Goal: Task Accomplishment & Management: Use online tool/utility

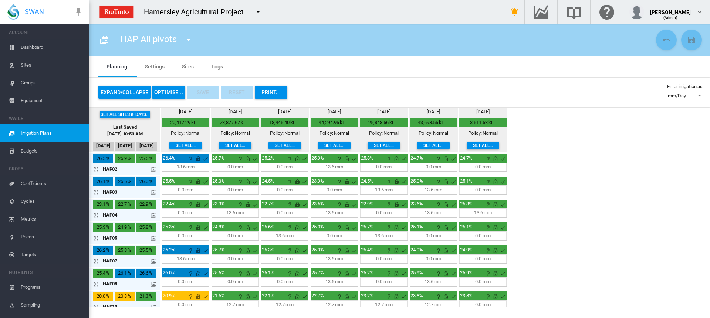
click at [95, 192] on md-icon "icon-arrow-expand" at bounding box center [97, 191] width 9 height 9
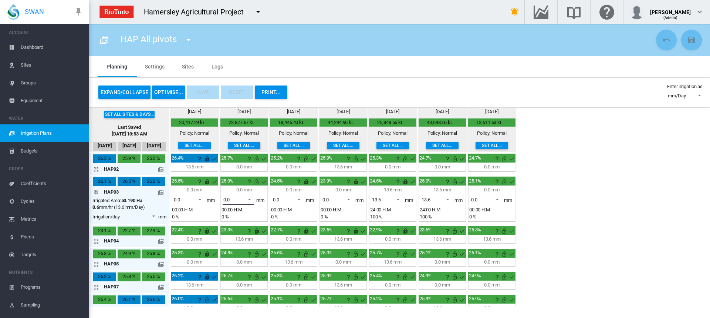
click at [249, 199] on span at bounding box center [247, 198] width 9 height 7
click at [236, 219] on md-option "13.6" at bounding box center [242, 218] width 50 height 18
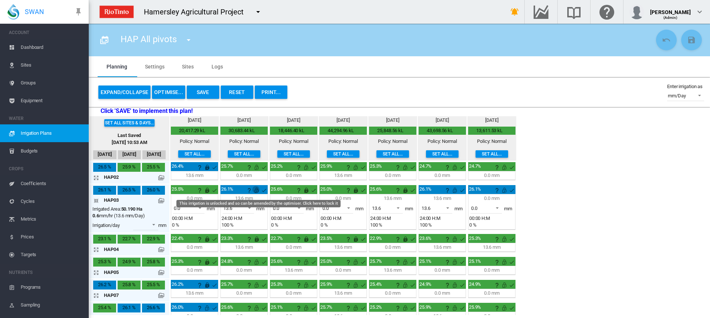
click at [257, 189] on md-icon "This irrigation is unlocked and so can be amended by the optimiser. Click here …" at bounding box center [256, 190] width 9 height 9
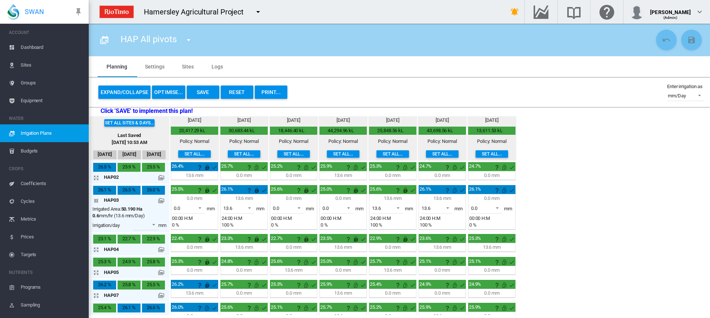
click at [95, 249] on md-icon "icon-arrow-expand" at bounding box center [97, 249] width 9 height 9
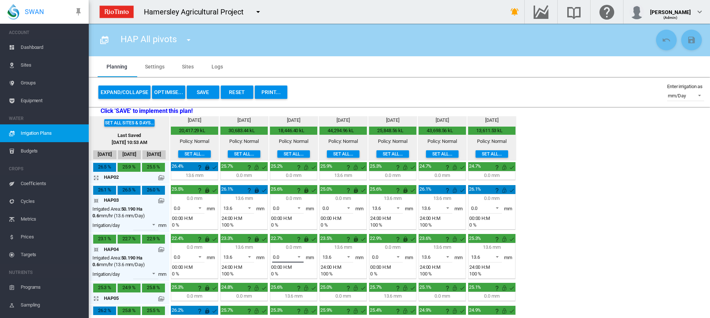
click at [298, 256] on span at bounding box center [296, 256] width 9 height 7
click at [298, 256] on md-option "0.0" at bounding box center [292, 257] width 50 height 18
click at [298, 256] on span at bounding box center [296, 256] width 9 height 7
click at [289, 271] on md-option "13.6" at bounding box center [292, 275] width 50 height 18
click at [349, 257] on span at bounding box center [346, 256] width 9 height 7
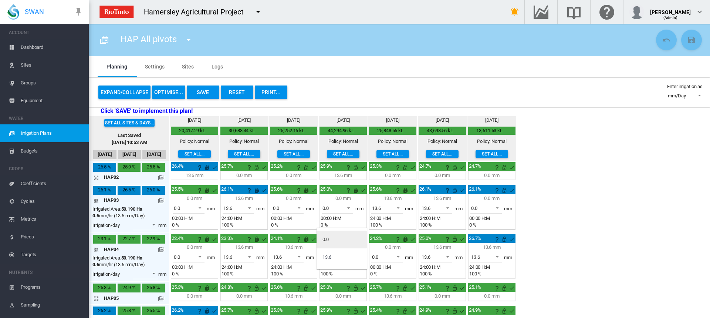
click at [342, 241] on md-option "0.0" at bounding box center [341, 239] width 50 height 18
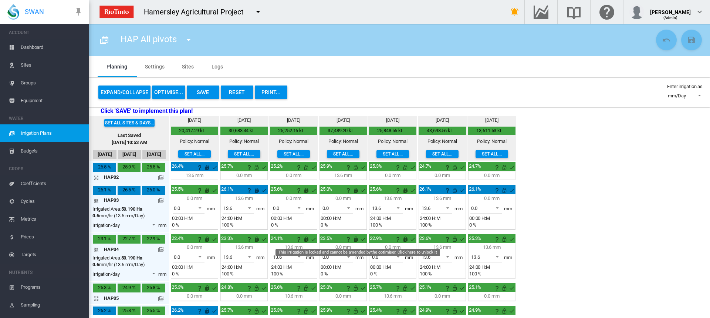
click at [356, 239] on md-icon "This irrigation is locked and cannot be amended by the optimiser. Click here to…" at bounding box center [355, 238] width 9 height 9
click at [397, 256] on span at bounding box center [396, 256] width 9 height 7
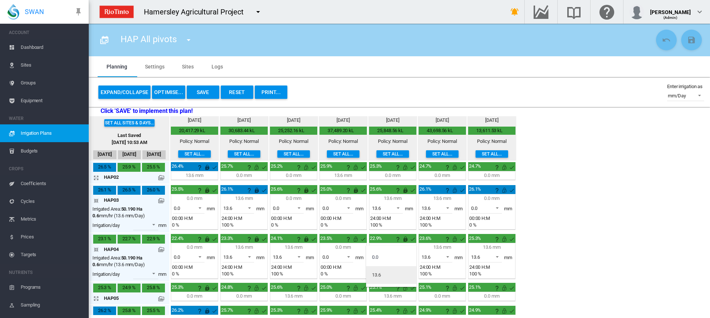
click at [389, 270] on md-option "13.6" at bounding box center [391, 275] width 50 height 18
click at [450, 256] on span at bounding box center [445, 256] width 9 height 7
click at [443, 243] on md-option "0.0" at bounding box center [441, 239] width 50 height 18
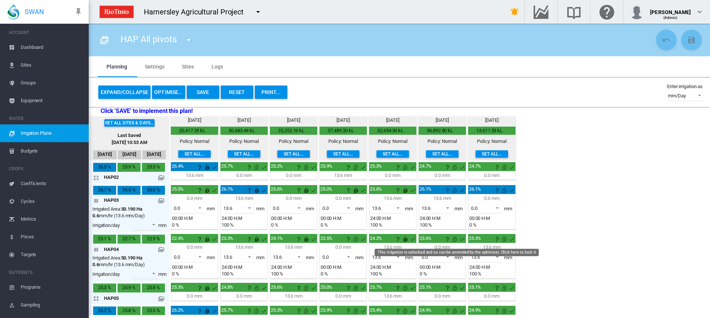
click at [454, 238] on md-icon "This irrigation is unlocked and so can be amended by the optimiser. Click here …" at bounding box center [454, 238] width 9 height 9
click at [96, 249] on md-icon "icon-arrow-collapse" at bounding box center [97, 249] width 9 height 9
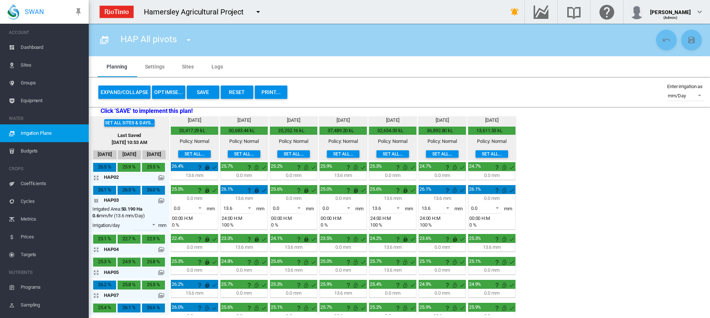
click at [97, 201] on md-icon "icon-arrow-collapse" at bounding box center [97, 200] width 9 height 9
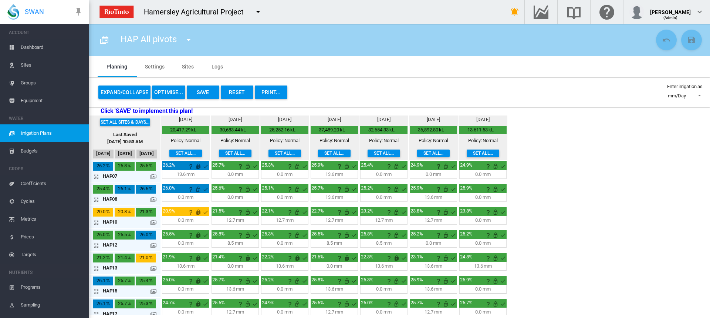
scroll to position [99, 0]
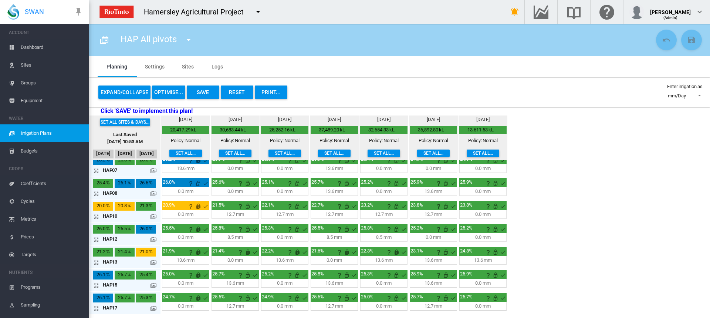
click at [95, 262] on md-icon "icon-arrow-expand" at bounding box center [97, 262] width 9 height 9
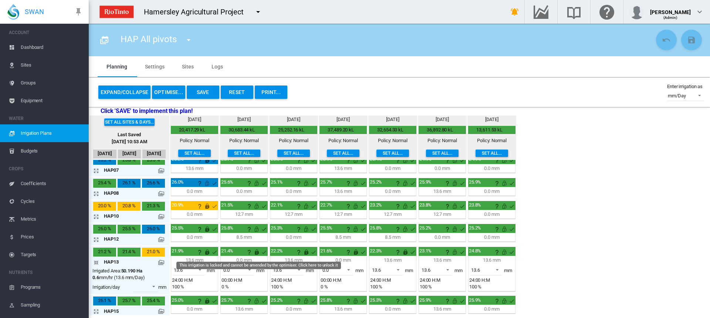
click at [257, 250] on md-icon "This irrigation is locked and cannot be amended by the optimiser. Click here to…" at bounding box center [256, 251] width 9 height 9
click at [250, 267] on span at bounding box center [247, 268] width 9 height 7
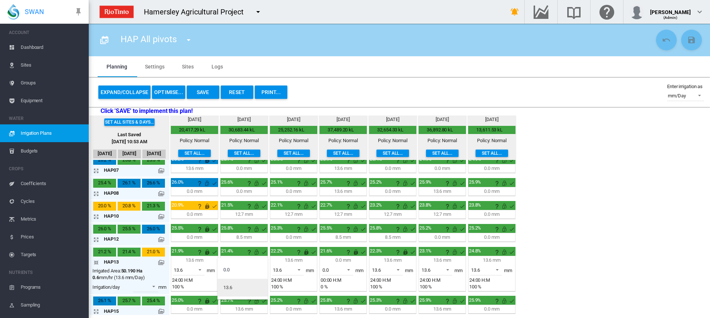
click at [237, 289] on md-option "13.6" at bounding box center [242, 287] width 50 height 18
click at [298, 269] on span at bounding box center [296, 268] width 9 height 7
click at [298, 269] on md-option "13.6" at bounding box center [292, 270] width 50 height 18
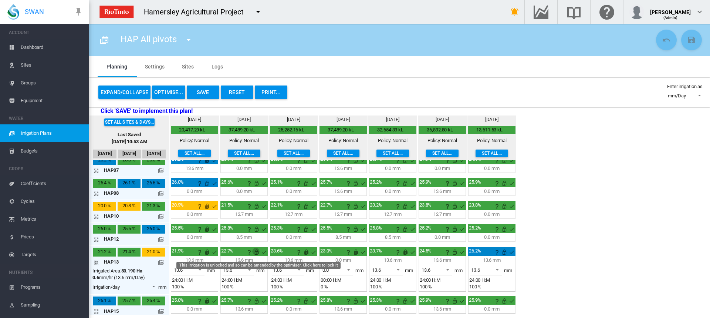
click at [257, 253] on md-icon "This irrigation is unlocked and so can be amended by the optimiser. Click here …" at bounding box center [256, 251] width 9 height 9
click at [448, 269] on span at bounding box center [445, 268] width 9 height 7
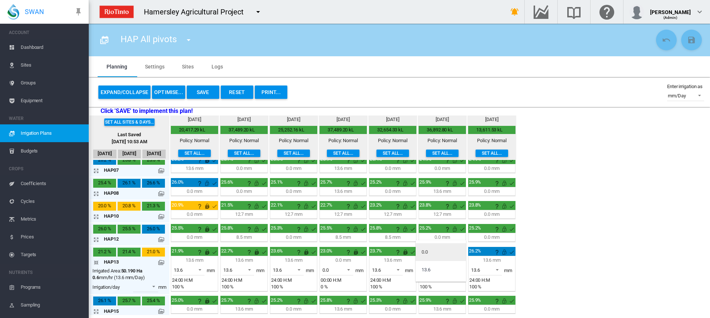
click at [443, 249] on md-option "0.0" at bounding box center [441, 252] width 50 height 18
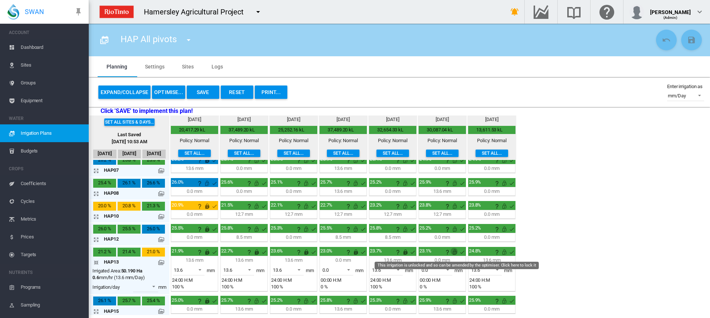
click at [453, 254] on md-icon "This irrigation is unlocked and so can be amended by the optimiser. Click here …" at bounding box center [454, 251] width 9 height 9
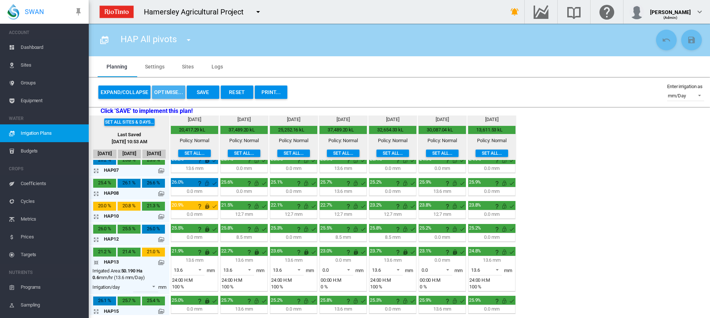
click at [160, 93] on button "OPTIMISE..." at bounding box center [168, 91] width 33 height 13
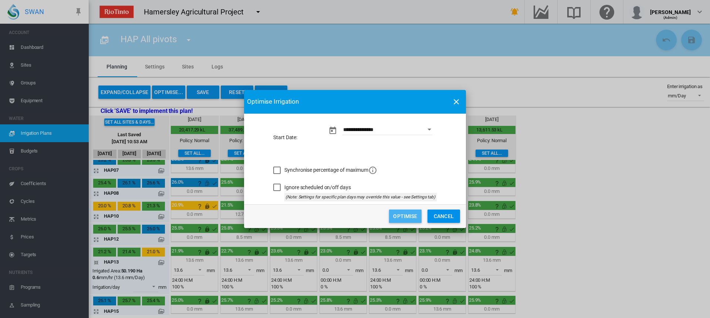
click at [411, 216] on button "Optimise" at bounding box center [405, 215] width 33 height 13
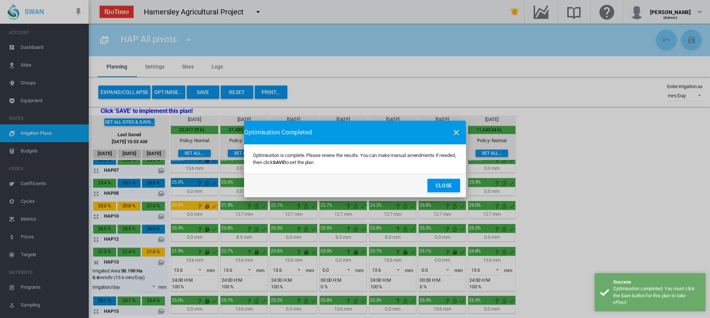
click at [446, 190] on button "Close" at bounding box center [443, 185] width 33 height 13
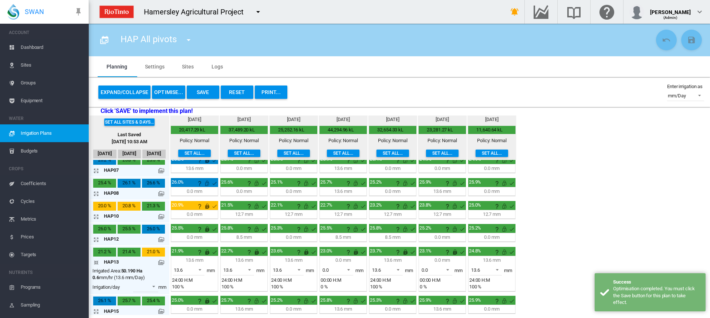
click at [96, 261] on md-icon "icon-arrow-collapse" at bounding box center [97, 262] width 9 height 9
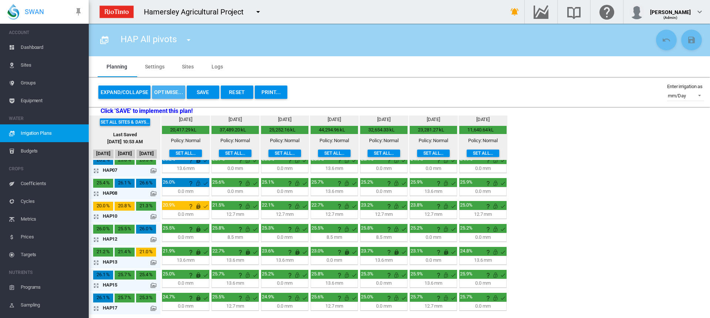
click at [173, 90] on button "OPTIMISE..." at bounding box center [168, 91] width 33 height 13
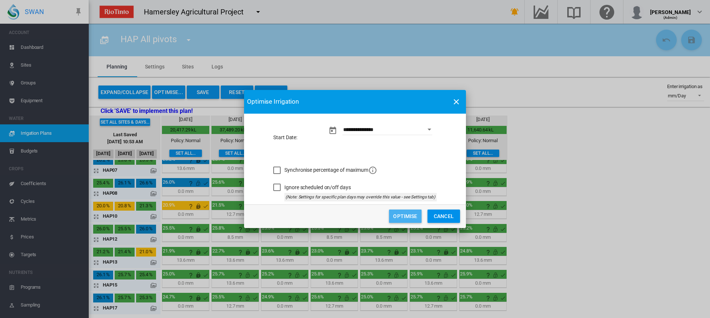
click at [403, 211] on button "Optimise" at bounding box center [405, 215] width 33 height 13
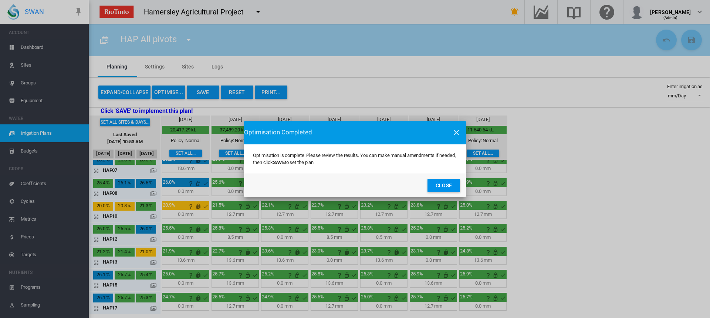
click at [450, 184] on button "Close" at bounding box center [443, 185] width 33 height 13
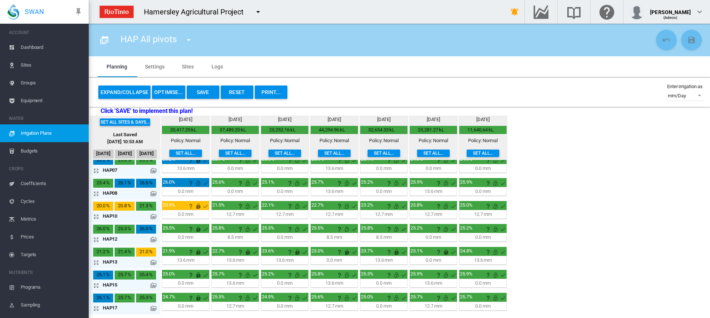
click at [95, 216] on md-icon "icon-arrow-expand" at bounding box center [97, 216] width 9 height 9
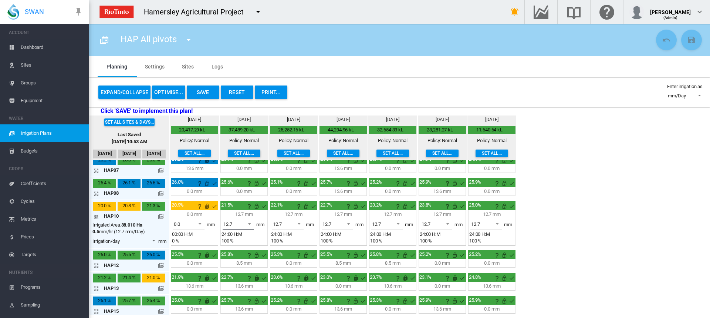
click at [248, 224] on span at bounding box center [247, 223] width 9 height 7
click at [240, 209] on md-option "0.0" at bounding box center [242, 206] width 50 height 18
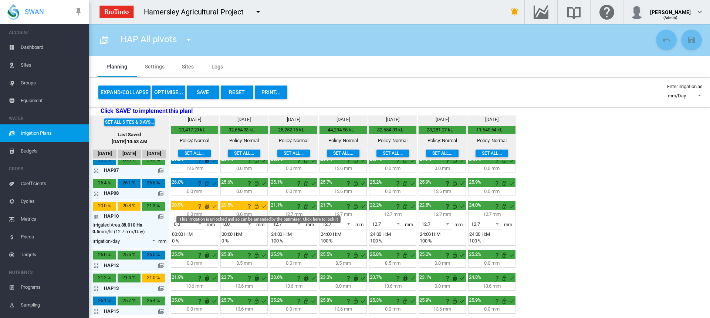
click at [257, 205] on md-icon "This irrigation is unlocked and so can be amended by the optimiser. Click here …" at bounding box center [256, 205] width 9 height 9
click at [301, 222] on span at bounding box center [296, 223] width 9 height 7
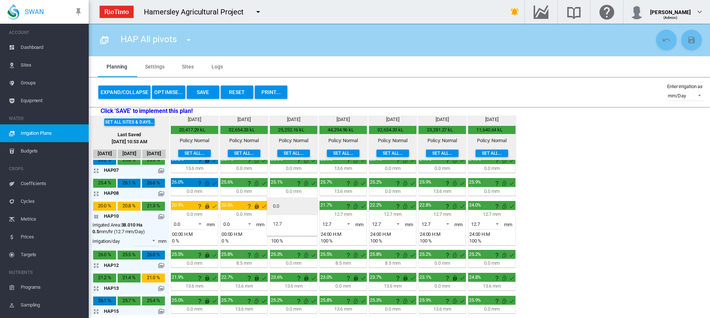
click at [286, 210] on md-option "0.0" at bounding box center [292, 206] width 50 height 18
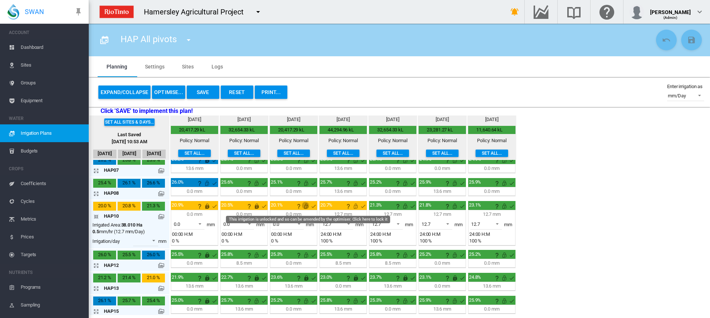
click at [306, 207] on md-icon "This irrigation is unlocked and so can be amended by the optimiser. Click here …" at bounding box center [306, 205] width 9 height 9
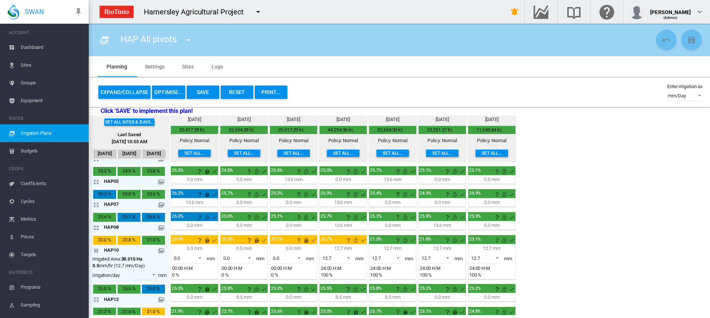
scroll to position [74, 0]
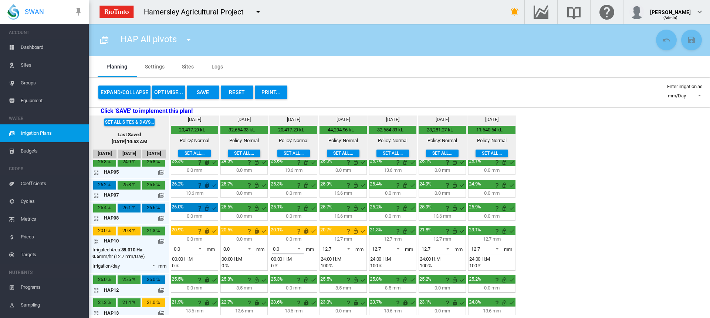
click at [299, 248] on span at bounding box center [296, 247] width 9 height 7
click at [299, 248] on md-option "0.0" at bounding box center [292, 249] width 50 height 18
click at [306, 231] on md-icon "This irrigation is locked and cannot be amended by the optimiser. Click here to…" at bounding box center [306, 230] width 9 height 9
click at [300, 250] on span at bounding box center [296, 247] width 9 height 7
click at [297, 260] on md-option "12.7" at bounding box center [292, 266] width 50 height 18
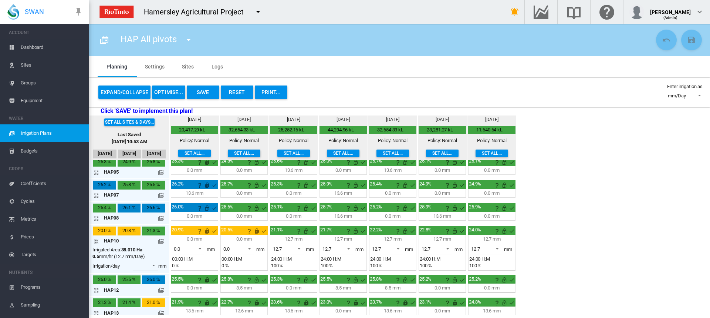
click at [177, 93] on button "OPTIMISE..." at bounding box center [168, 91] width 33 height 13
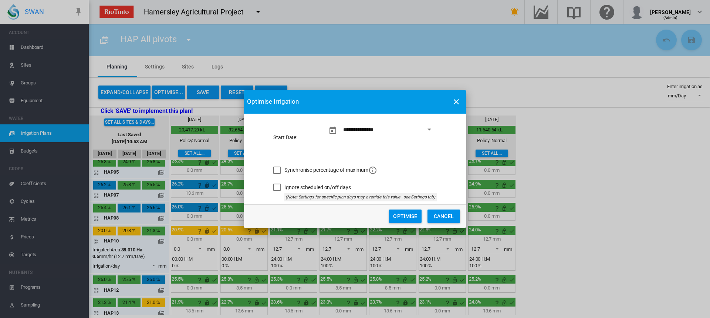
click at [401, 213] on button "Optimise" at bounding box center [405, 215] width 33 height 13
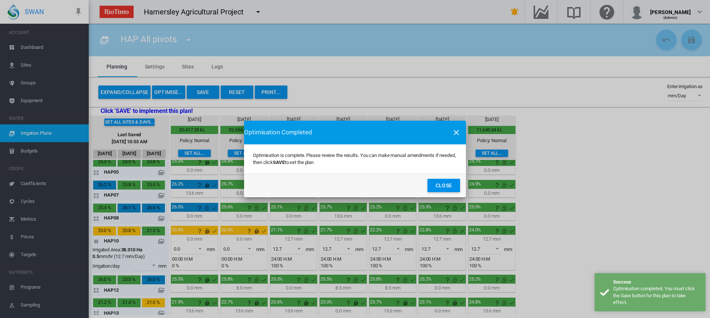
click at [98, 241] on div "Optimisation Completed Optimisation is complete. Please review the results. You…" at bounding box center [355, 159] width 710 height 318
click at [449, 189] on button "Close" at bounding box center [443, 185] width 33 height 13
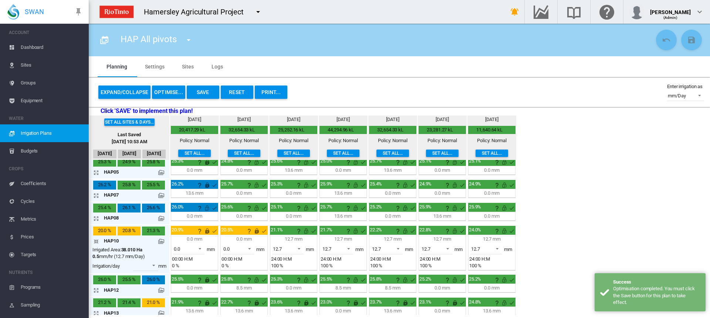
click at [94, 240] on md-icon "icon-arrow-collapse" at bounding box center [97, 241] width 9 height 9
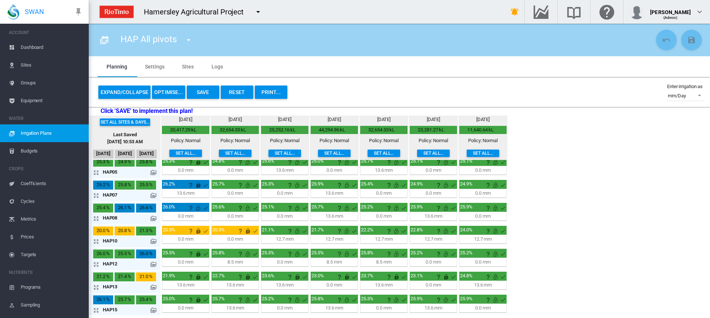
click at [197, 89] on button "Save" at bounding box center [203, 91] width 33 height 13
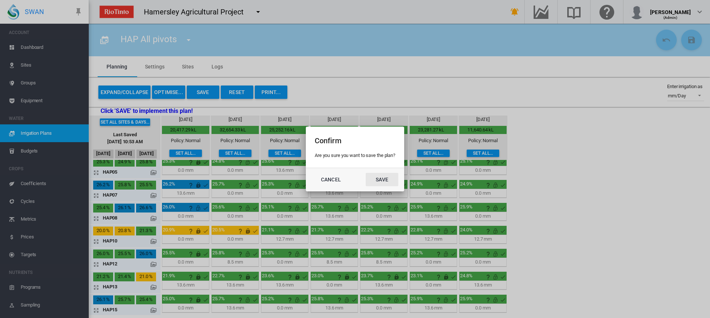
click at [384, 178] on button "Save" at bounding box center [382, 179] width 33 height 13
